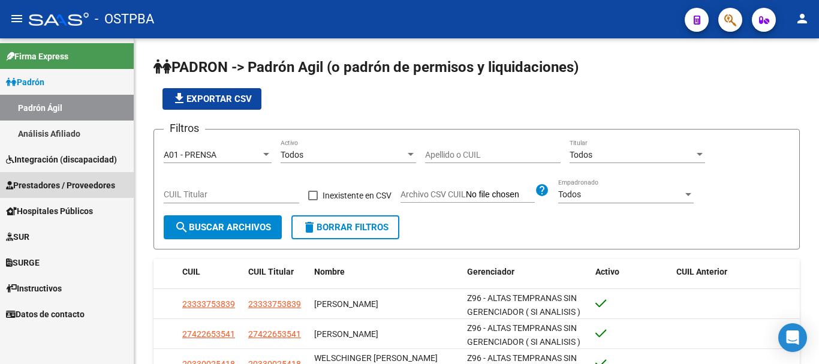
click at [61, 181] on span "Prestadores / Proveedores" at bounding box center [60, 185] width 109 height 13
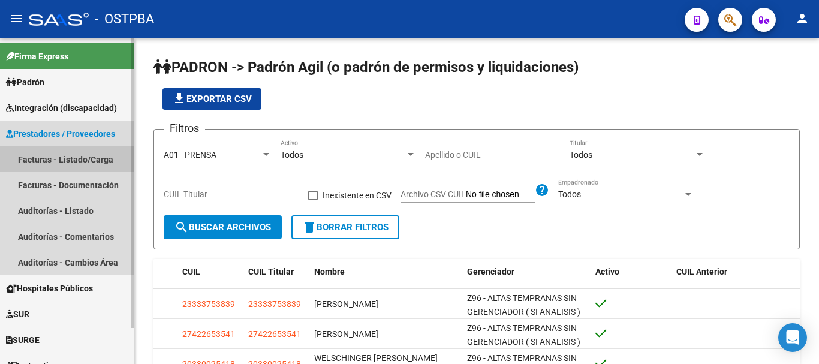
click at [43, 161] on link "Facturas - Listado/Carga" at bounding box center [67, 159] width 134 height 26
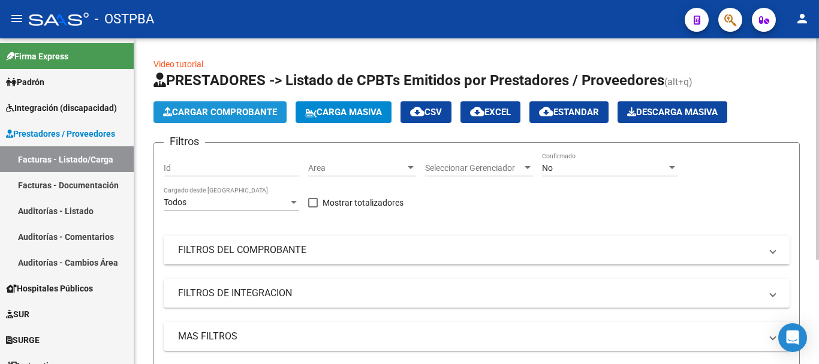
click at [221, 120] on button "Cargar Comprobante" at bounding box center [219, 112] width 133 height 22
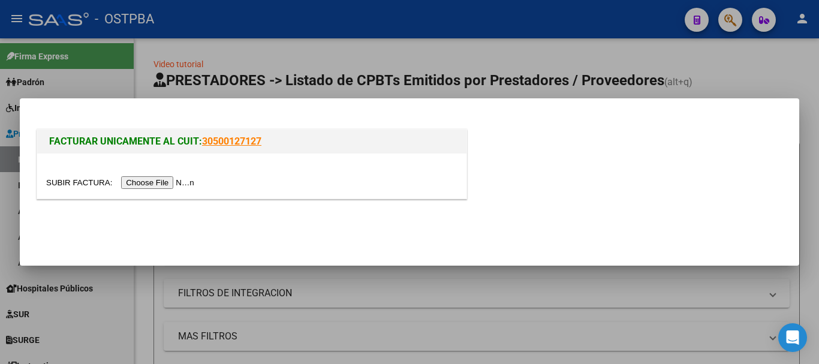
click at [163, 185] on input "file" at bounding box center [122, 182] width 152 height 13
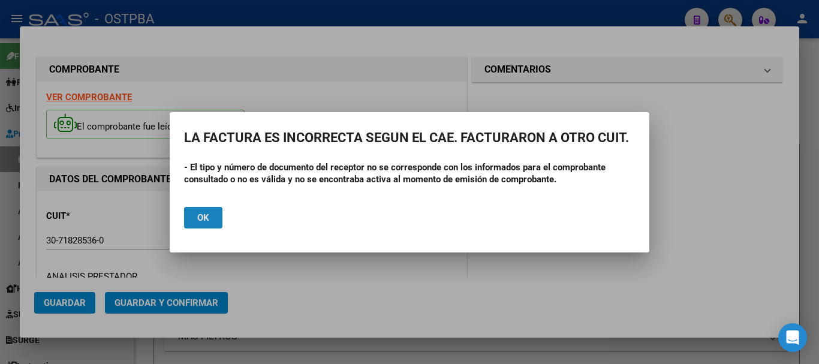
click at [200, 217] on span "Ok" at bounding box center [203, 217] width 12 height 11
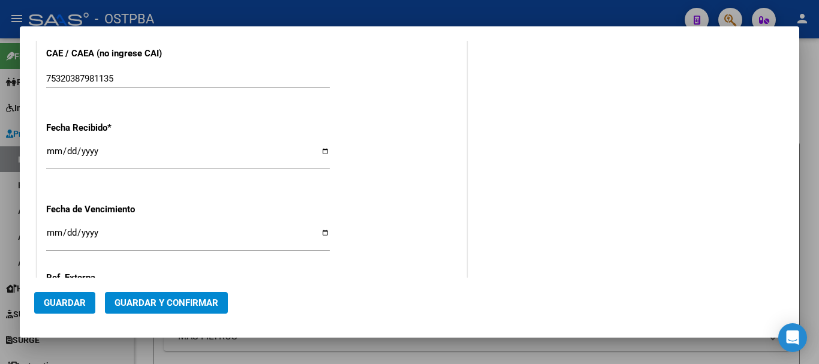
scroll to position [719, 0]
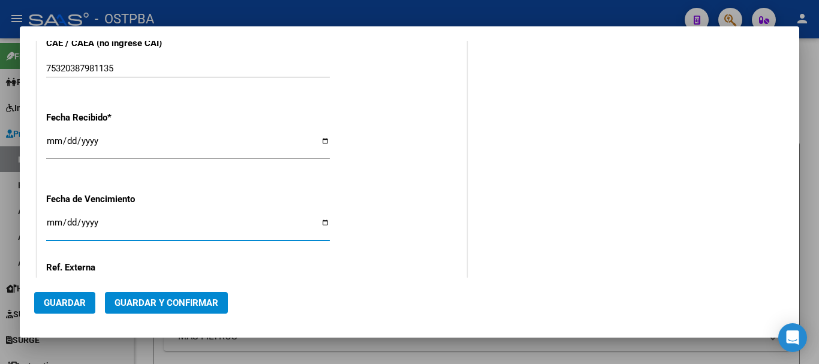
click at [321, 222] on input "Ingresar la fecha" at bounding box center [188, 227] width 284 height 19
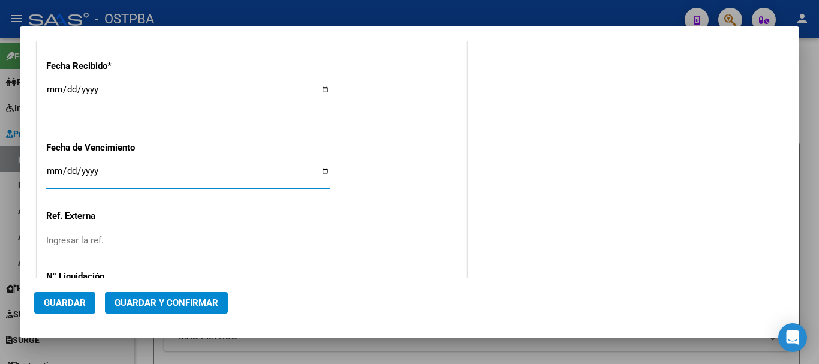
scroll to position [827, 0]
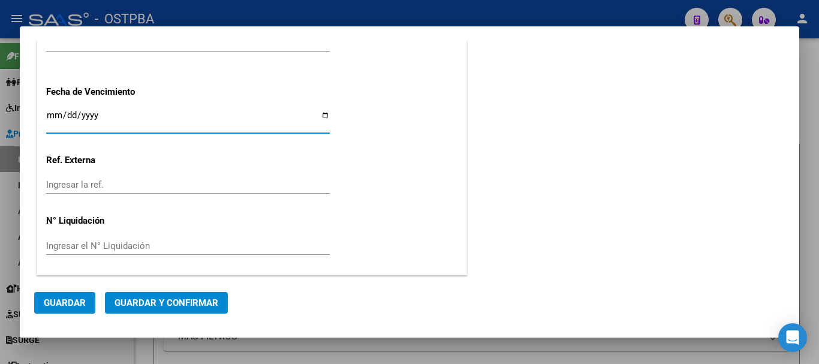
click at [322, 116] on input "[DATE]" at bounding box center [188, 119] width 284 height 19
type input "[DATE]"
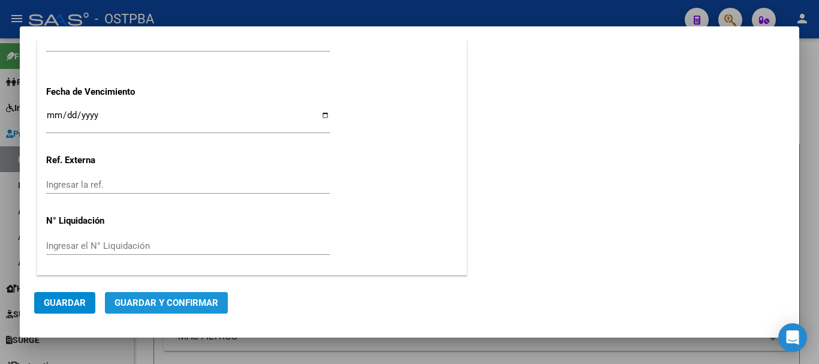
click at [168, 300] on span "Guardar y Confirmar" at bounding box center [166, 302] width 104 height 11
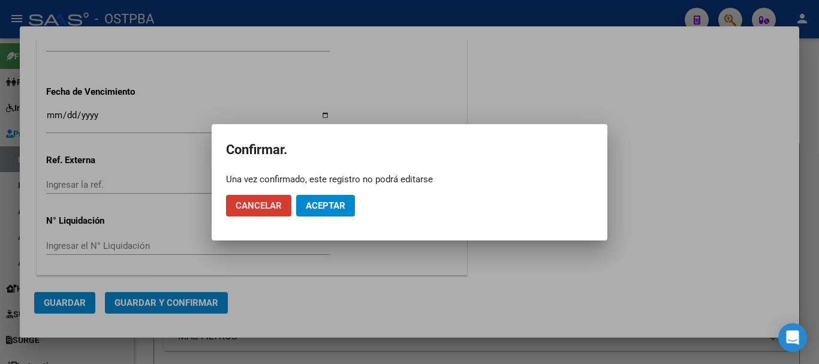
click at [331, 200] on span "Aceptar" at bounding box center [326, 205] width 40 height 11
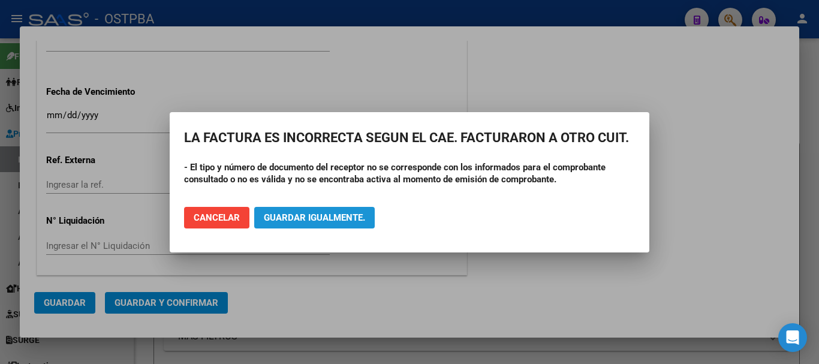
click at [303, 213] on span "Guardar igualmente." at bounding box center [314, 217] width 101 height 11
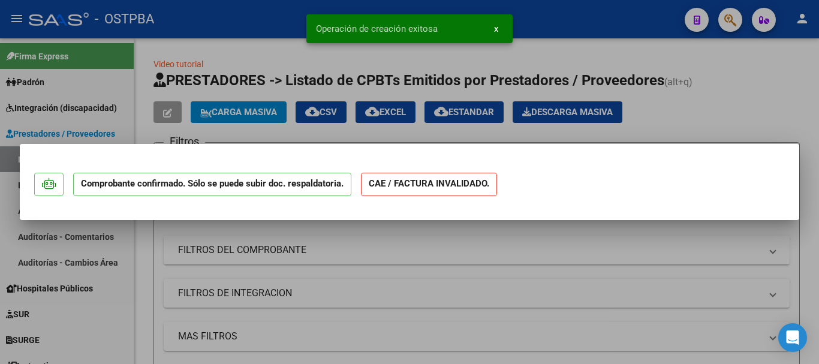
scroll to position [0, 0]
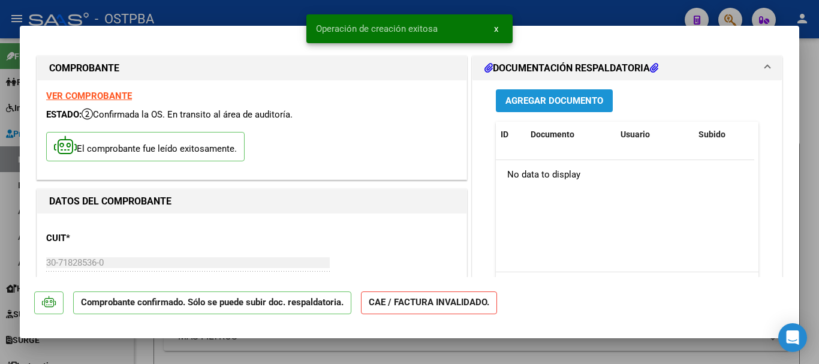
click at [554, 101] on span "Agregar Documento" at bounding box center [554, 101] width 98 height 11
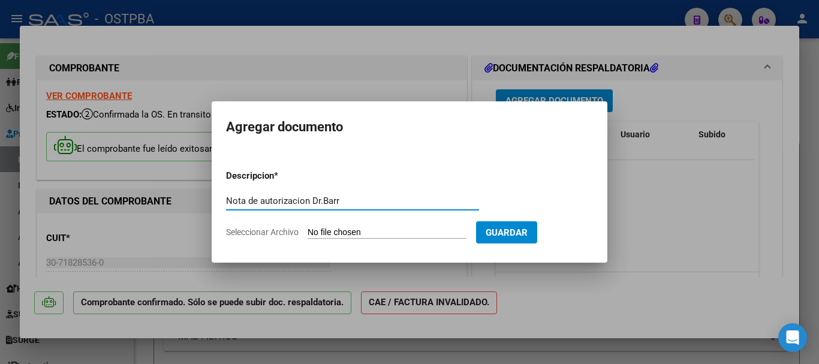
type input "Nota de autorizacion Dr.Barr"
click at [346, 230] on input "Seleccionar Archivo" at bounding box center [386, 232] width 159 height 11
type input "C:\fakepath\Nota de autorizacion Dr.Barr_20250318_0001.pdf"
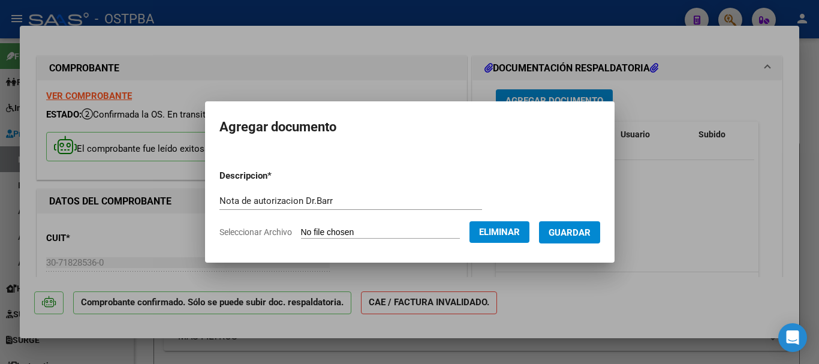
click at [584, 229] on span "Guardar" at bounding box center [569, 232] width 42 height 11
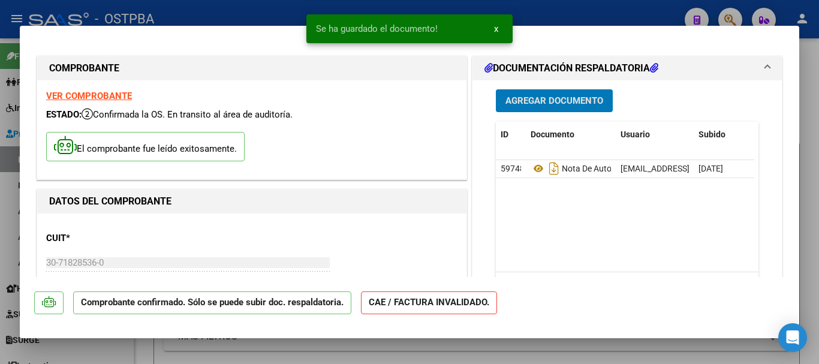
click at [550, 96] on span "Agregar Documento" at bounding box center [554, 101] width 98 height 11
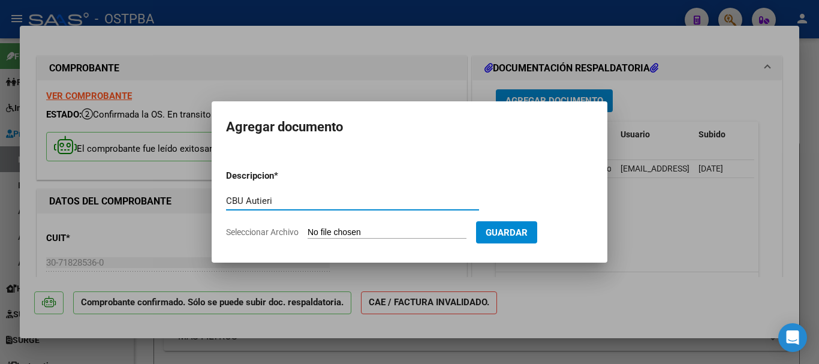
type input "CBU Autieri"
click at [385, 233] on input "Seleccionar Archivo" at bounding box center [386, 232] width 159 height 11
type input "C:\fakepath\CBU Autieri.pdf"
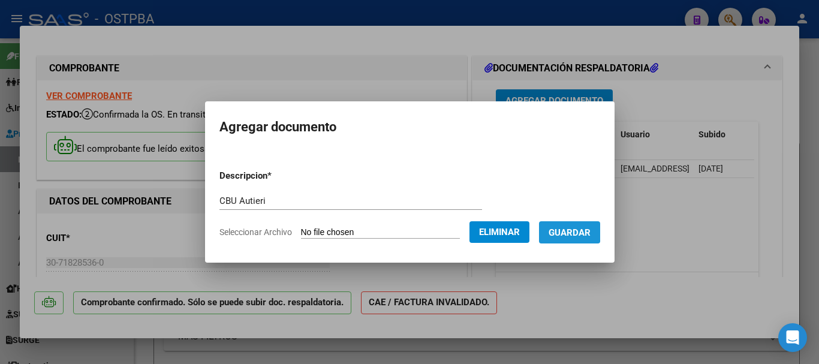
click at [575, 230] on span "Guardar" at bounding box center [569, 232] width 42 height 11
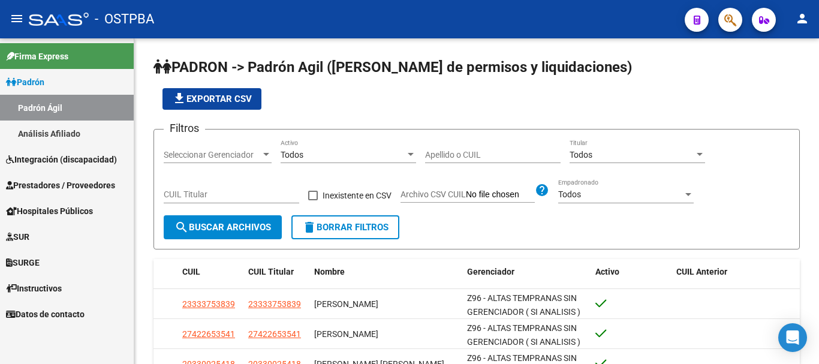
click at [68, 184] on span "Prestadores / Proveedores" at bounding box center [60, 185] width 109 height 13
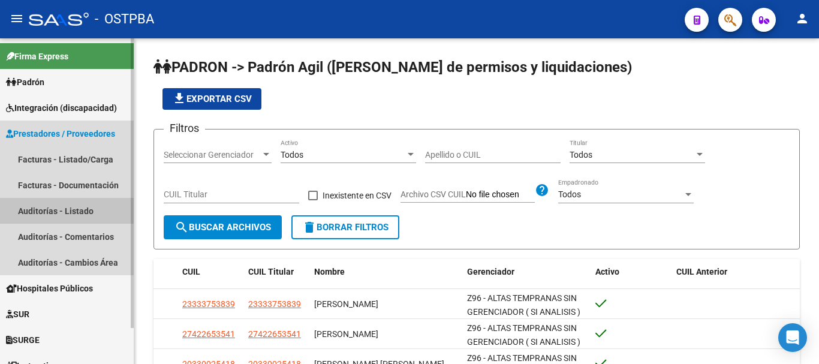
click at [54, 211] on link "Auditorías - Listado" at bounding box center [67, 211] width 134 height 26
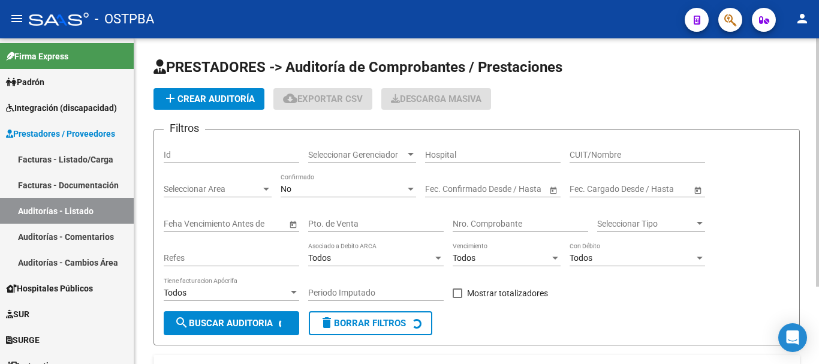
click at [214, 94] on span "add Crear Auditoría" at bounding box center [209, 99] width 92 height 11
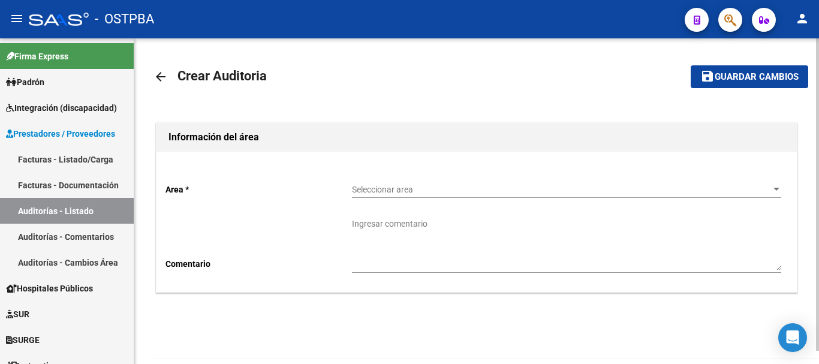
click at [774, 189] on div at bounding box center [776, 189] width 6 height 3
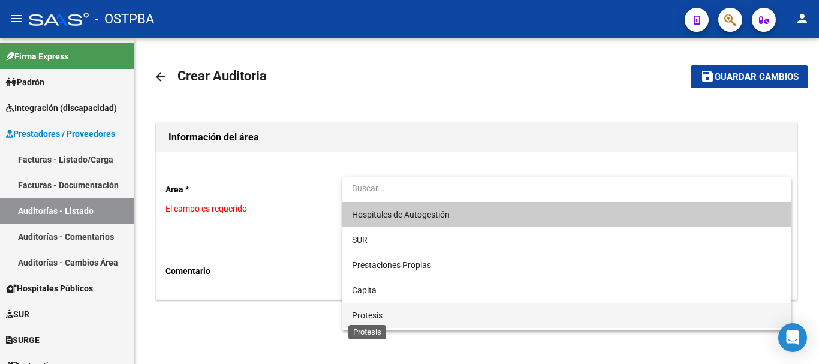
click at [370, 315] on span "Protesis" at bounding box center [367, 315] width 31 height 10
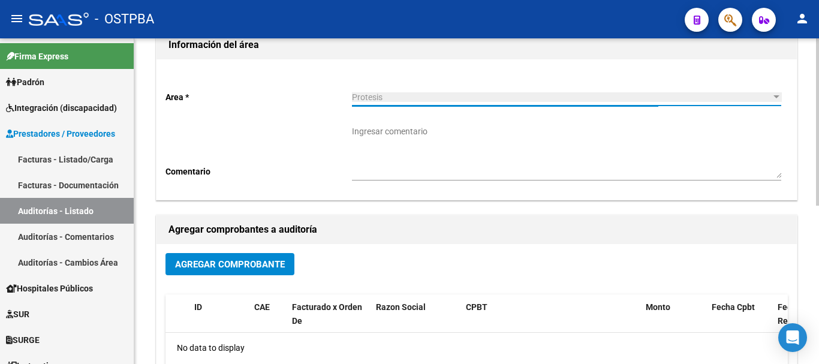
scroll to position [120, 0]
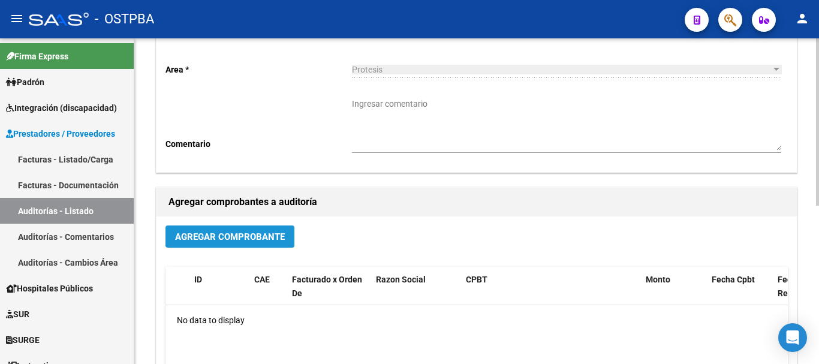
click at [226, 237] on span "Agregar Comprobante" at bounding box center [230, 236] width 110 height 11
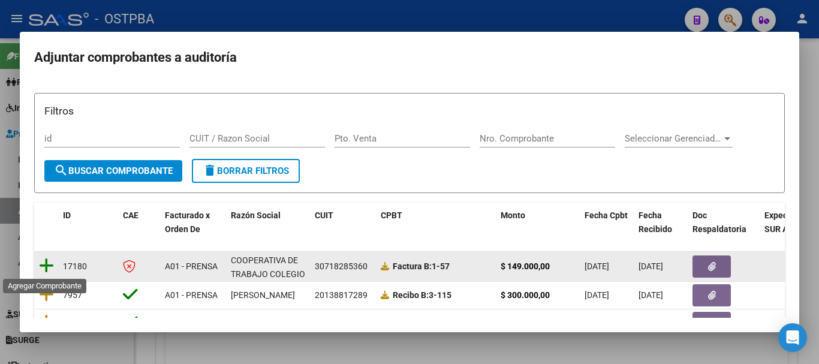
click at [47, 263] on icon at bounding box center [46, 265] width 15 height 17
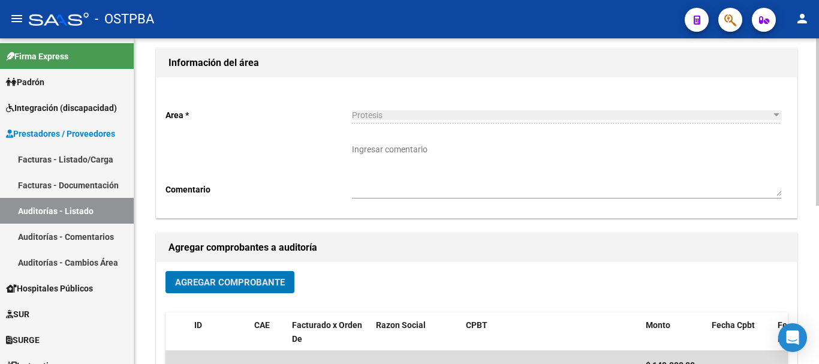
scroll to position [0, 0]
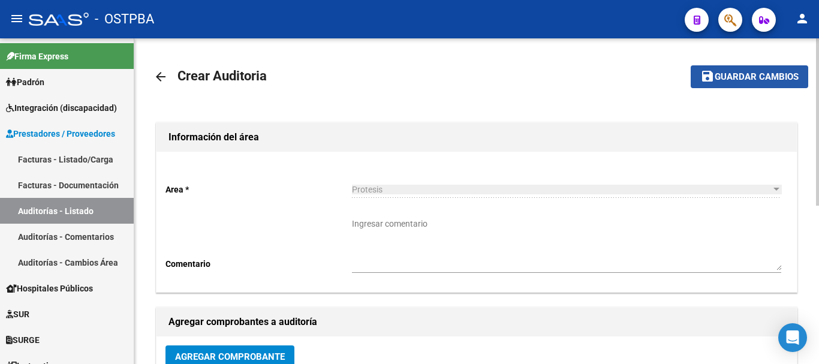
click at [749, 81] on span "Guardar cambios" at bounding box center [756, 77] width 84 height 11
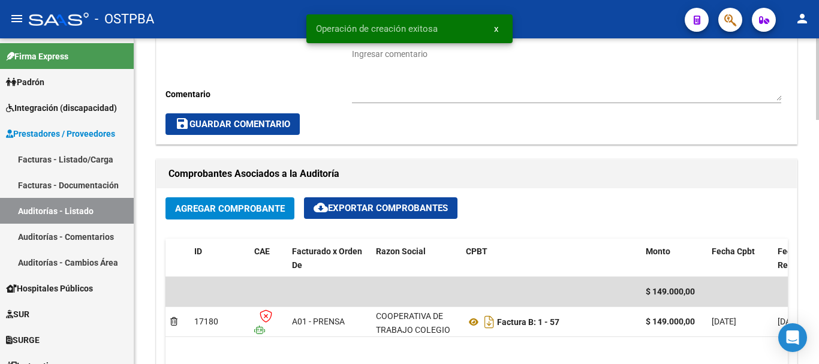
scroll to position [479, 0]
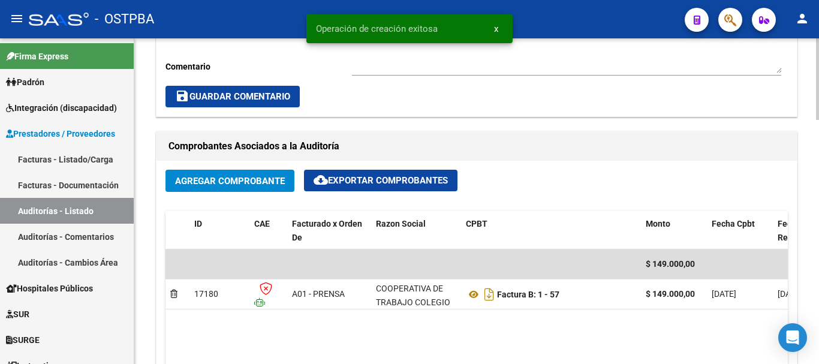
click at [237, 180] on span "Agregar Comprobante" at bounding box center [230, 181] width 110 height 11
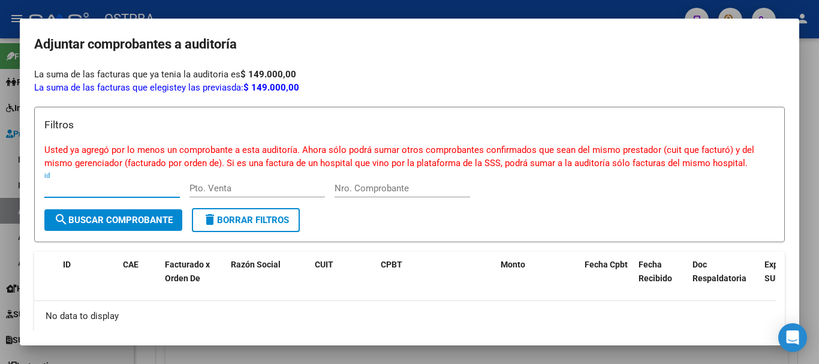
click at [622, 359] on div at bounding box center [409, 182] width 819 height 364
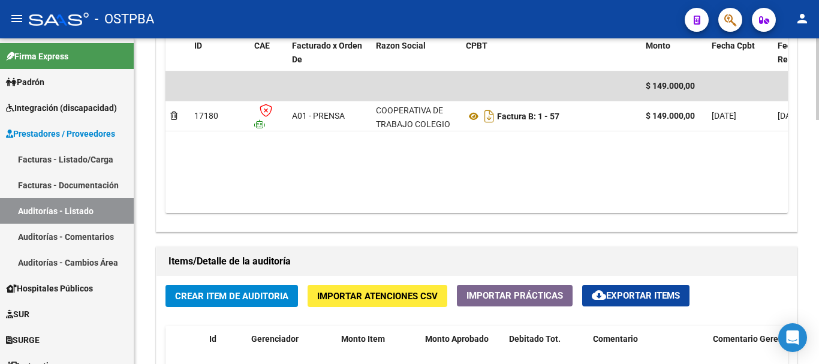
scroll to position [659, 0]
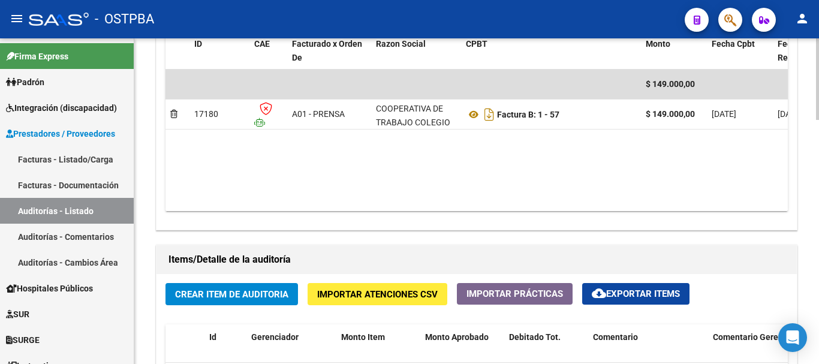
click at [240, 290] on span "Crear Item de Auditoria" at bounding box center [231, 294] width 113 height 11
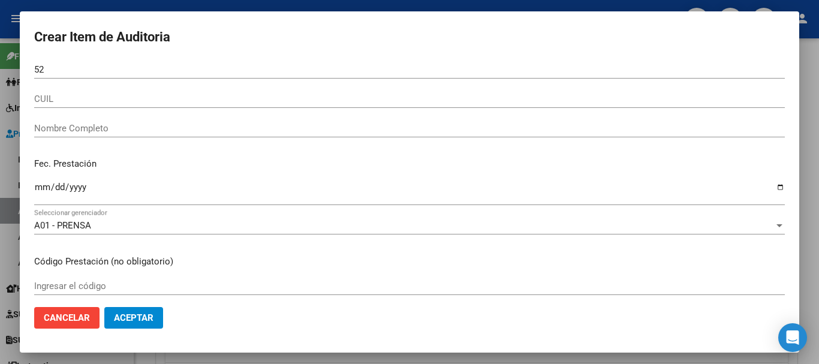
click at [548, 69] on input "52" at bounding box center [409, 69] width 750 height 11
click at [563, 63] on div "52452 Nro Documento" at bounding box center [409, 70] width 750 height 18
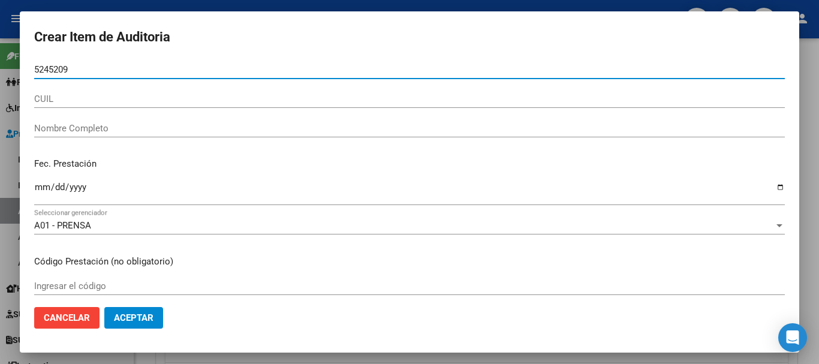
type input "52452096"
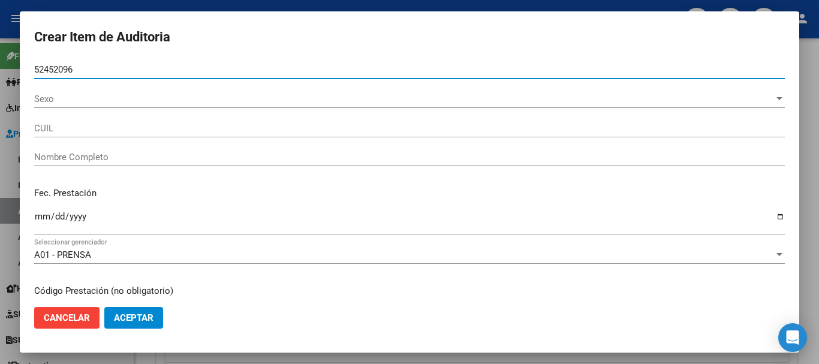
type input "20524520967"
type input "AUTIERI GERMAN BRUNO"
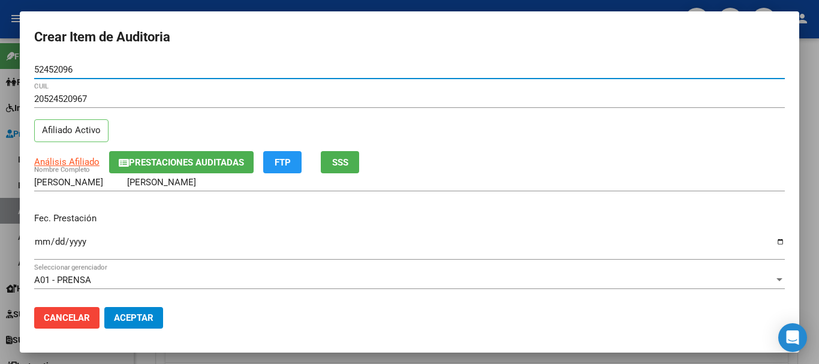
type input "52452096"
click at [776, 237] on div "Fec. Prestación Ingresar la fecha" at bounding box center [409, 237] width 750 height 68
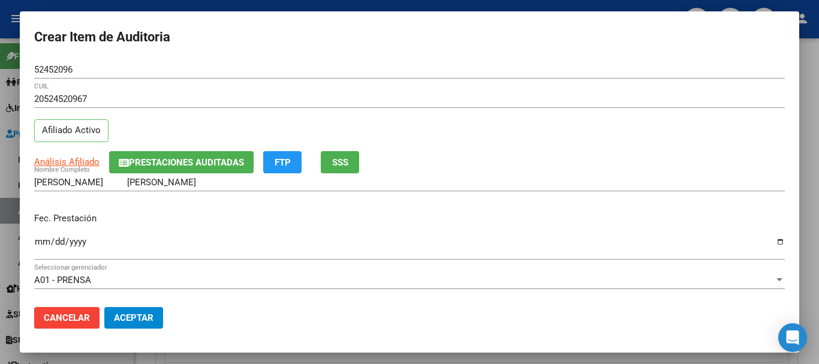
click at [769, 239] on input "Ingresar la fecha" at bounding box center [409, 246] width 750 height 19
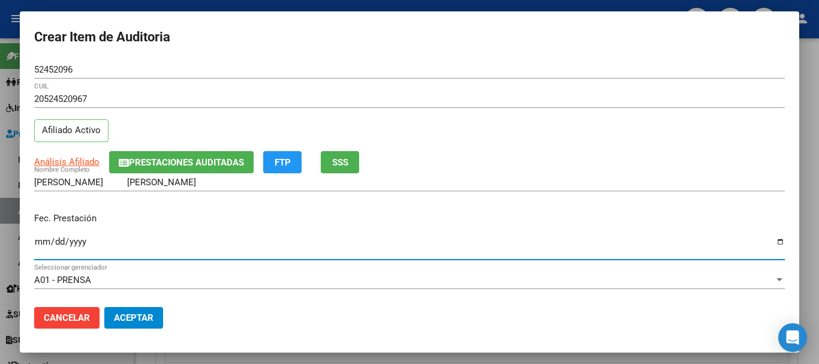
type input "2025-08-01"
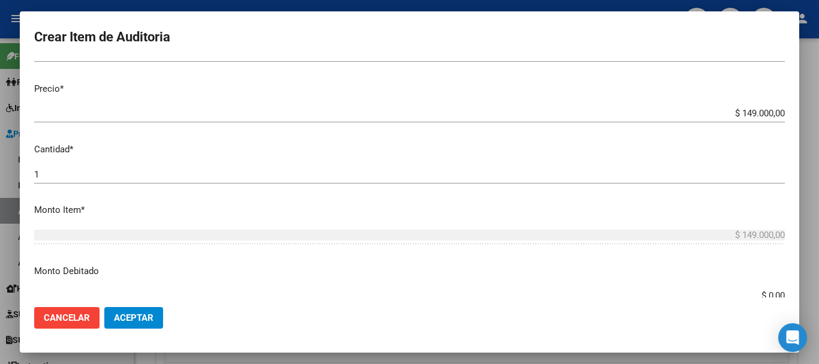
scroll to position [300, 0]
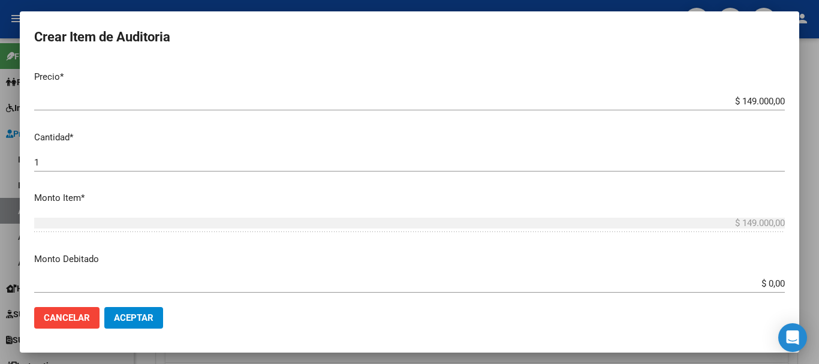
click at [775, 281] on input "$ 0,00" at bounding box center [409, 283] width 750 height 11
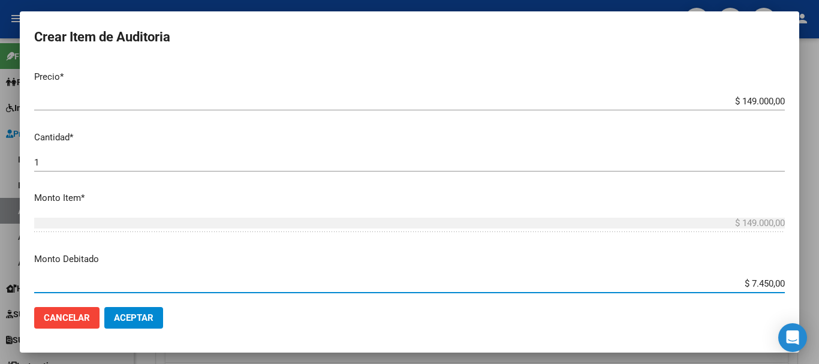
type input "$ 74.500,00"
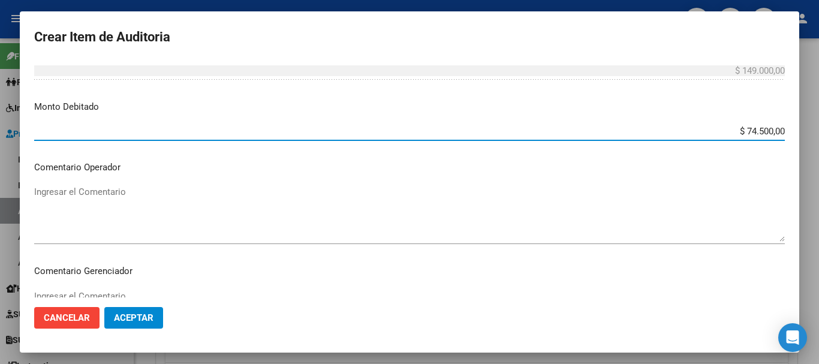
scroll to position [479, 0]
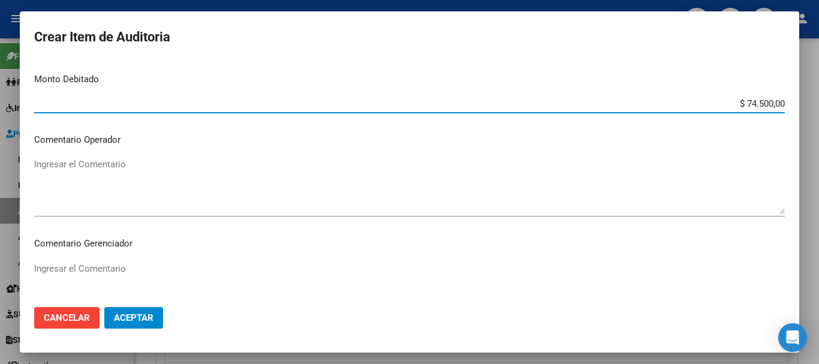
click at [64, 164] on textarea "Ingresar el Comentario" at bounding box center [409, 186] width 750 height 56
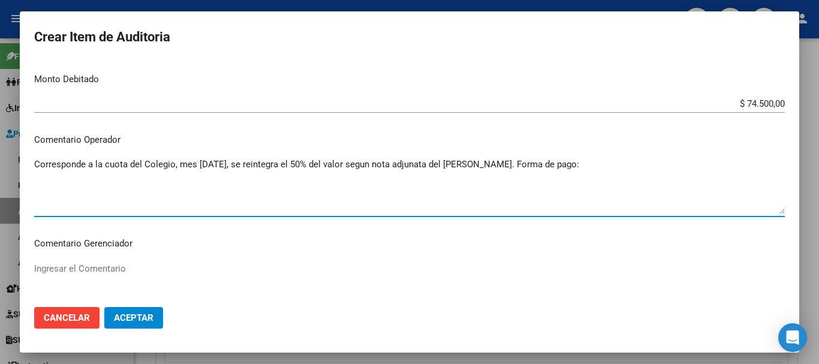
click at [377, 167] on textarea "Corresponde a la cuota del Colegio, mes Agosto 2025, se reintegra el 50% del va…" at bounding box center [409, 186] width 750 height 56
click at [383, 164] on textarea "Corresponde a la cuota del Colegio, mes Agosto 2025, se reintegra el 50% del va…" at bounding box center [409, 186] width 750 height 56
click at [572, 162] on textarea "Corresponde a la cuota del Colegio, mes Agosto 2025, se reintegra el 50% del va…" at bounding box center [409, 186] width 750 height 56
drag, startPoint x: 49, startPoint y: 176, endPoint x: 84, endPoint y: 177, distance: 35.4
click at [51, 177] on textarea "Corresponde a la cuota del Colegio, mes Agosto 2025, se reintegra el 50% del va…" at bounding box center [409, 186] width 750 height 56
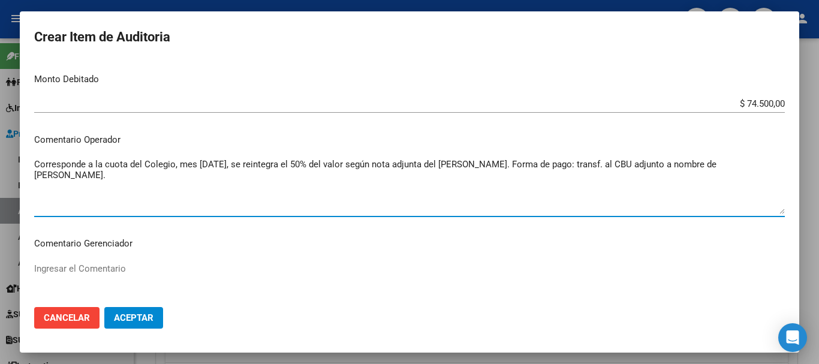
drag, startPoint x: 47, startPoint y: 177, endPoint x: 58, endPoint y: 174, distance: 11.2
click at [48, 177] on textarea "Corresponde a la cuota del Colegio, mes Agosto 2025, se reintegra el 50% del va…" at bounding box center [409, 186] width 750 height 56
click at [58, 176] on textarea "Corresponde a la cuota del Colegio, mes Agosto 2025, se reintegra el 50% del va…" at bounding box center [409, 186] width 750 height 56
click at [48, 176] on textarea "Corresponde a la cuota del Colegio, mes Agosto 2025, se reintegra el 50% del va…" at bounding box center [409, 186] width 750 height 56
click at [126, 169] on textarea "Corresponde a la cuota del Colegio, mes Agosto 2025, se reintegra el 50% del va…" at bounding box center [409, 186] width 750 height 56
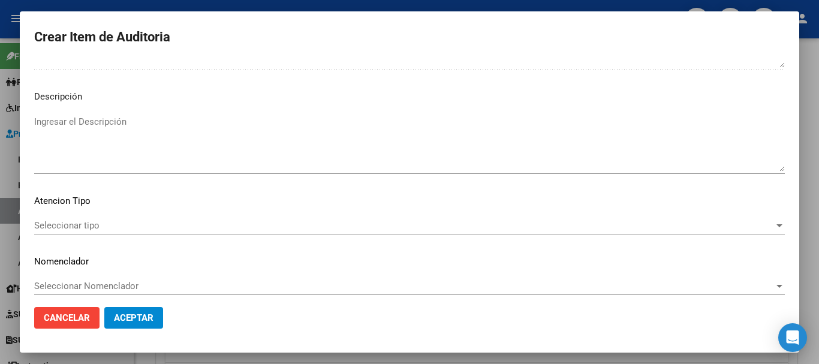
scroll to position [739, 0]
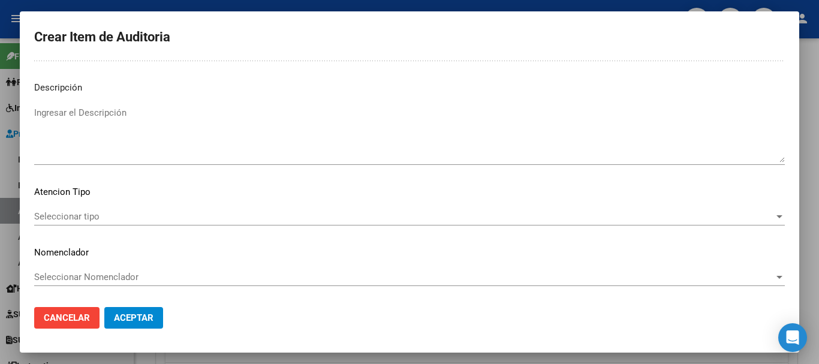
type textarea "Corresponde a la cuota del Colegio, mes Agosto 2025, se reintegra el 50% del va…"
click at [147, 315] on span "Aceptar" at bounding box center [134, 317] width 40 height 11
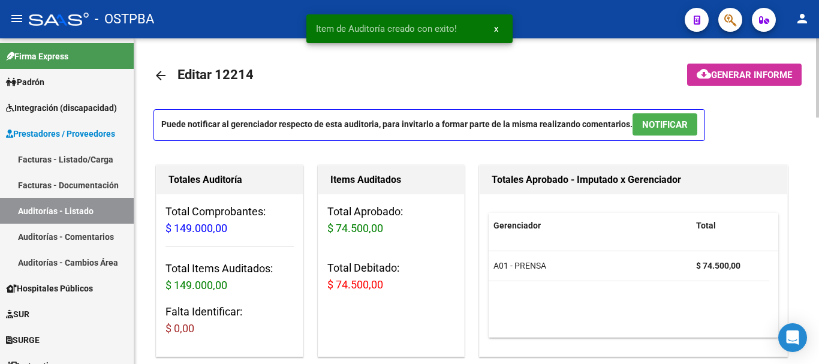
scroll to position [1, 0]
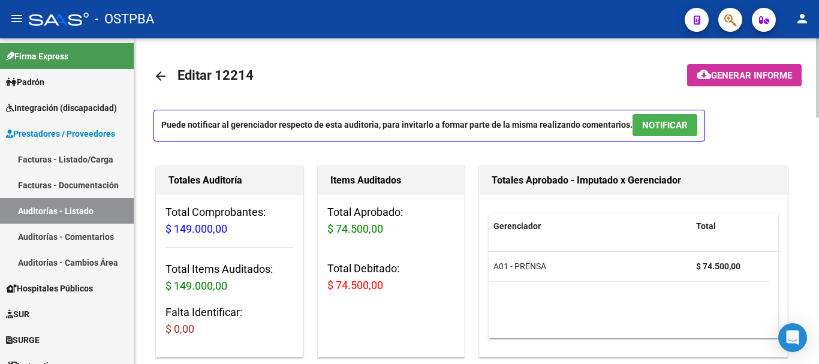
click at [728, 68] on button "cloud_download Generar informe" at bounding box center [744, 75] width 114 height 22
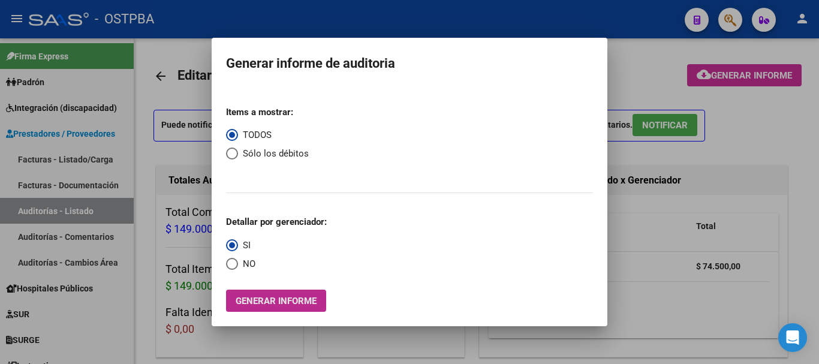
click at [263, 300] on span "Generar informe" at bounding box center [276, 300] width 81 height 11
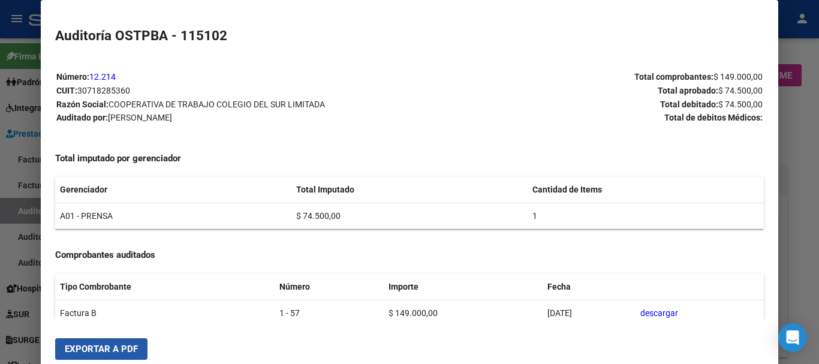
click at [123, 346] on span "Exportar a PDF" at bounding box center [101, 348] width 73 height 11
click at [804, 166] on div at bounding box center [409, 182] width 819 height 364
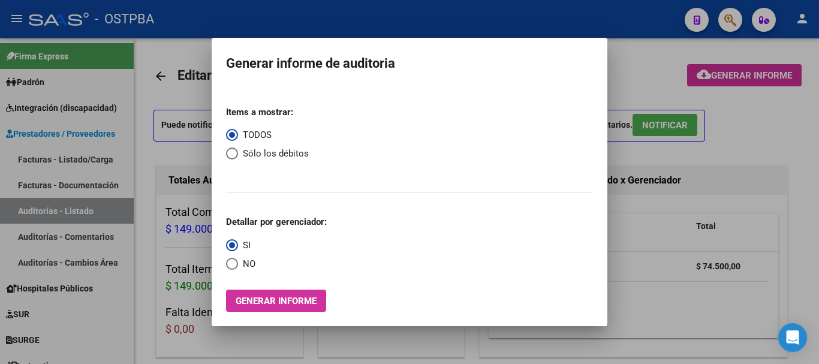
click at [794, 135] on div at bounding box center [409, 182] width 819 height 364
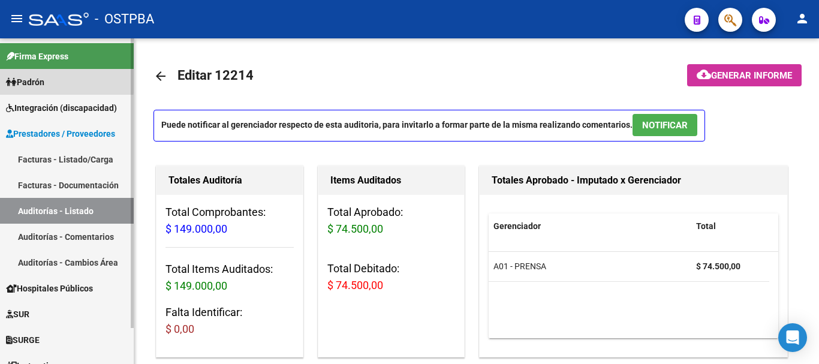
click at [44, 79] on span "Padrón" at bounding box center [25, 82] width 38 height 13
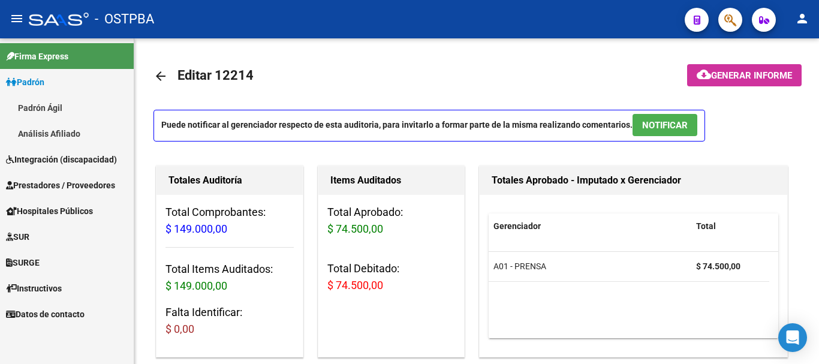
click at [40, 104] on link "Padrón Ágil" at bounding box center [67, 108] width 134 height 26
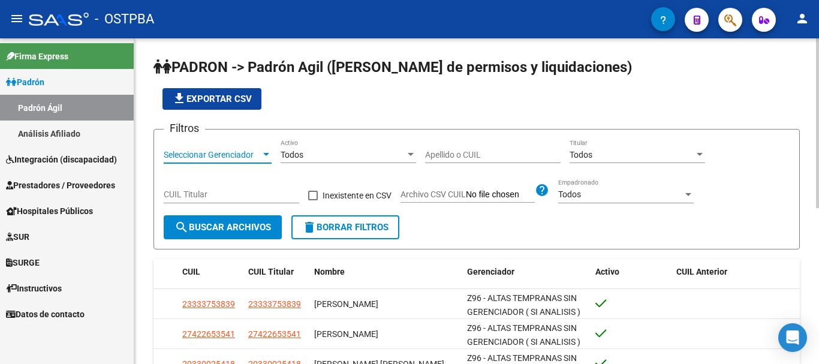
click at [266, 155] on div at bounding box center [266, 154] width 6 height 3
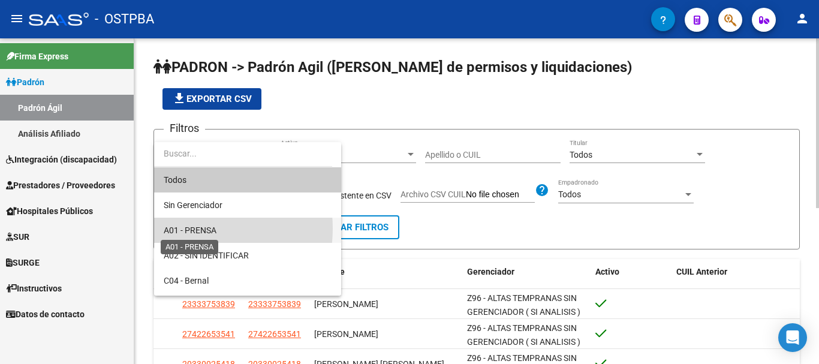
click at [183, 228] on span "A01 - PRENSA" at bounding box center [190, 230] width 53 height 10
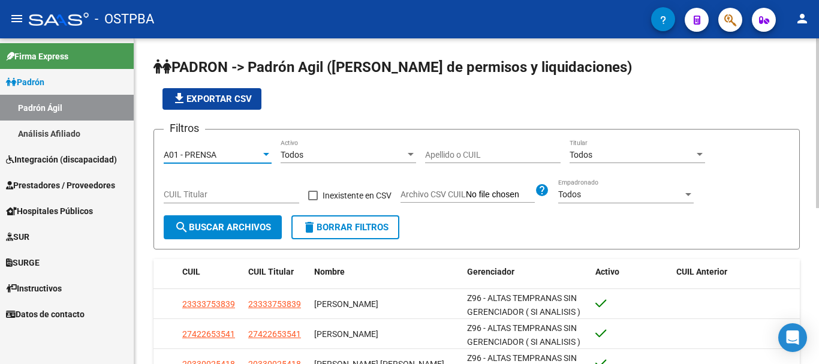
click at [440, 154] on input "Apellido o CUIL" at bounding box center [492, 155] width 135 height 10
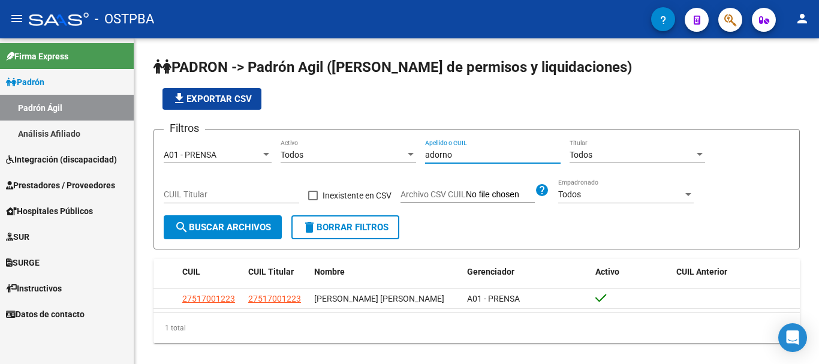
type input "adorno"
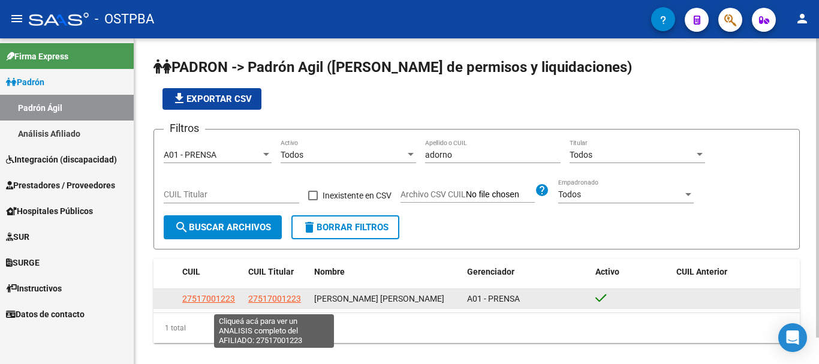
click at [261, 302] on span "27517001223" at bounding box center [274, 299] width 53 height 10
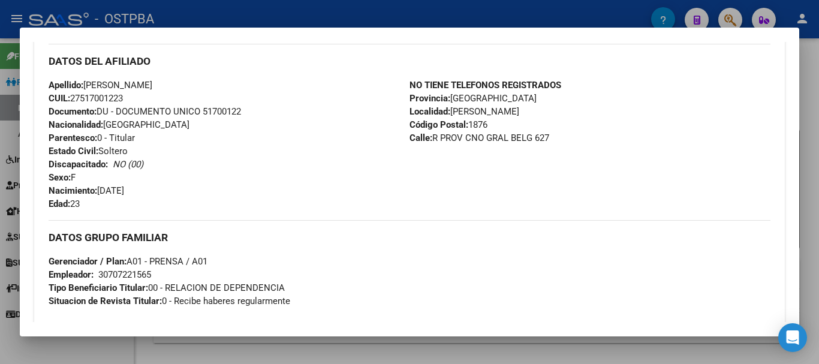
scroll to position [270, 0]
